Goal: Check status: Check status

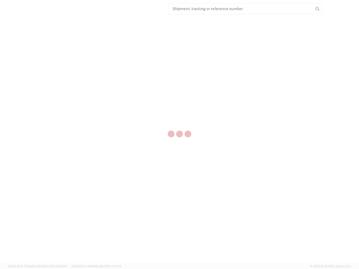
select select "US"
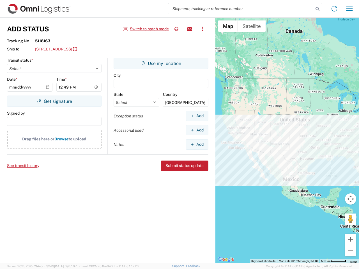
click at [241, 9] on input "search" at bounding box center [240, 8] width 145 height 11
click at [317, 9] on icon at bounding box center [317, 9] width 8 height 8
click at [334, 9] on icon at bounding box center [334, 8] width 9 height 9
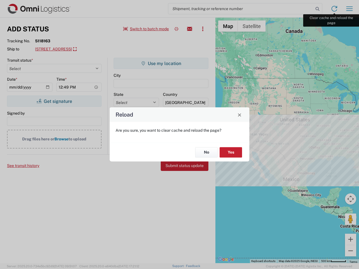
click at [349, 9] on div "Reload Are you sure, you want to clear cache and reload the page? No Yes" at bounding box center [179, 134] width 359 height 269
click at [146, 29] on div "Reload Are you sure, you want to clear cache and reload the page? No Yes" at bounding box center [179, 134] width 359 height 269
click at [176, 29] on div "Reload Are you sure, you want to clear cache and reload the page? No Yes" at bounding box center [179, 134] width 359 height 269
click at [189, 29] on div "Reload Are you sure, you want to clear cache and reload the page? No Yes" at bounding box center [179, 134] width 359 height 269
click at [203, 29] on div "Reload Are you sure, you want to clear cache and reload the page? No Yes" at bounding box center [179, 134] width 359 height 269
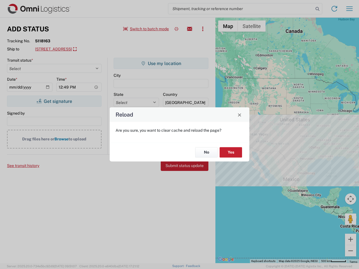
click at [86, 49] on div "Reload Are you sure, you want to clear cache and reload the page? No Yes" at bounding box center [179, 134] width 359 height 269
click at [54, 101] on div "Reload Are you sure, you want to clear cache and reload the page? No Yes" at bounding box center [179, 134] width 359 height 269
